Goal: Task Accomplishment & Management: Manage account settings

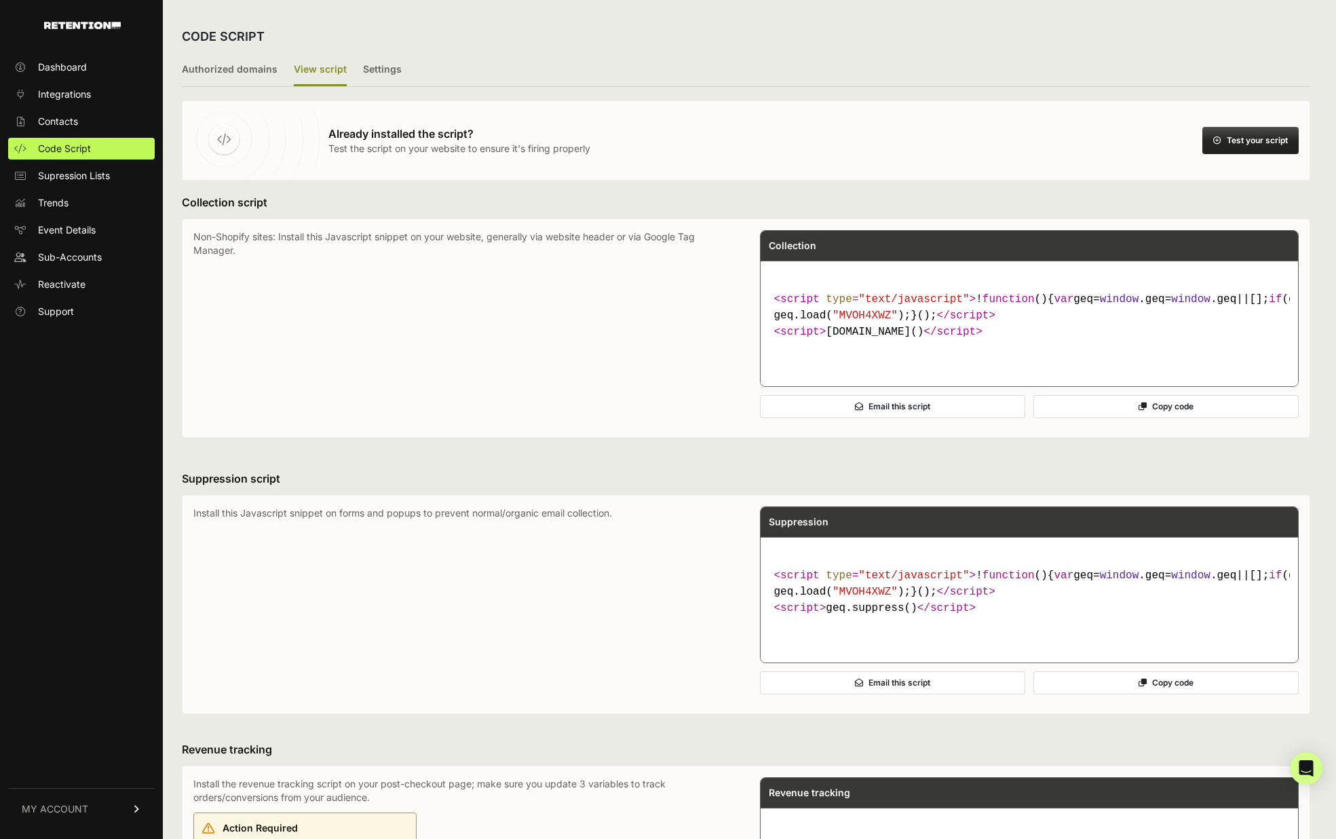
click at [134, 812] on icon at bounding box center [137, 809] width 10 height 8
click at [71, 261] on span "Sub-Accounts" at bounding box center [70, 257] width 64 height 14
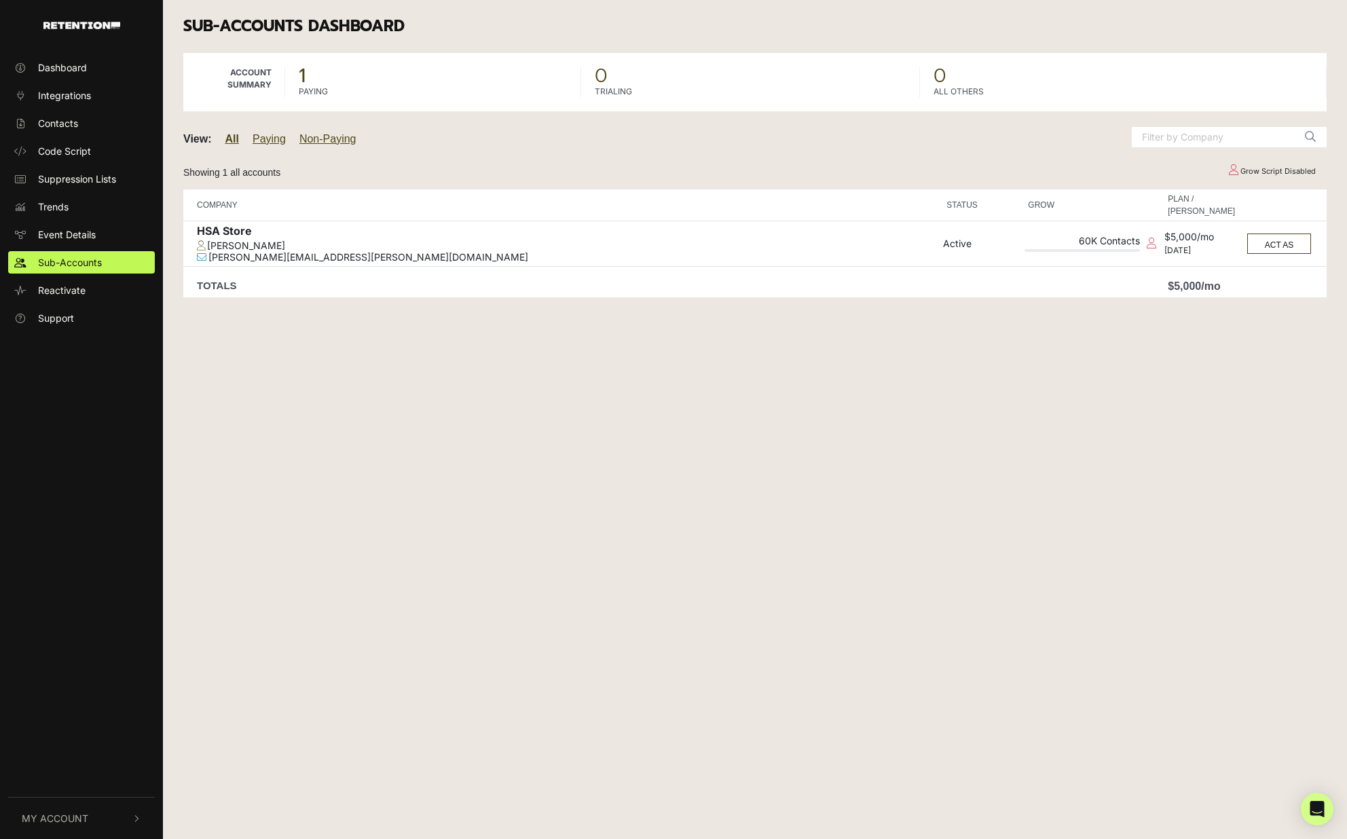
click at [231, 236] on div "HSA Store" at bounding box center [566, 233] width 739 height 16
click at [211, 229] on div "HSA Store" at bounding box center [566, 233] width 739 height 16
click at [1277, 241] on button "ACT AS" at bounding box center [1279, 243] width 64 height 20
